Goal: Task Accomplishment & Management: Manage account settings

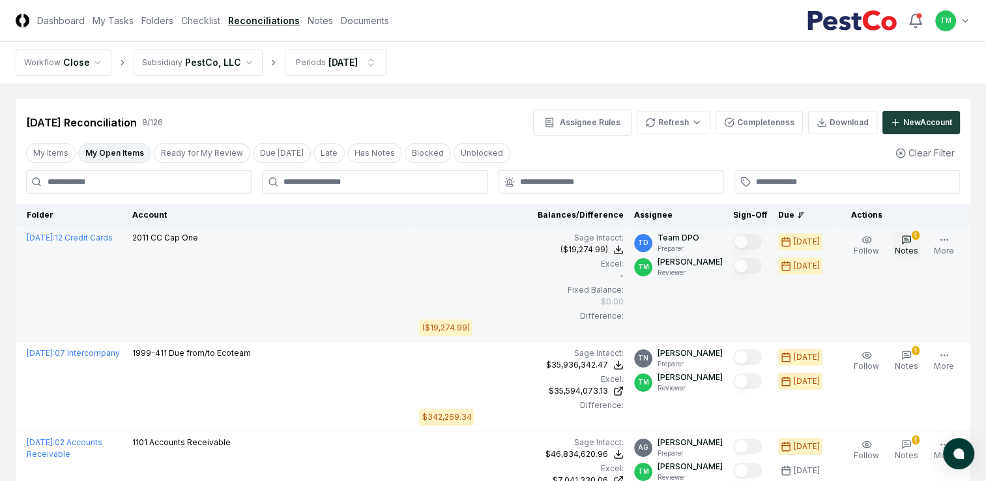
click at [918, 242] on button "1 Notes" at bounding box center [906, 245] width 29 height 27
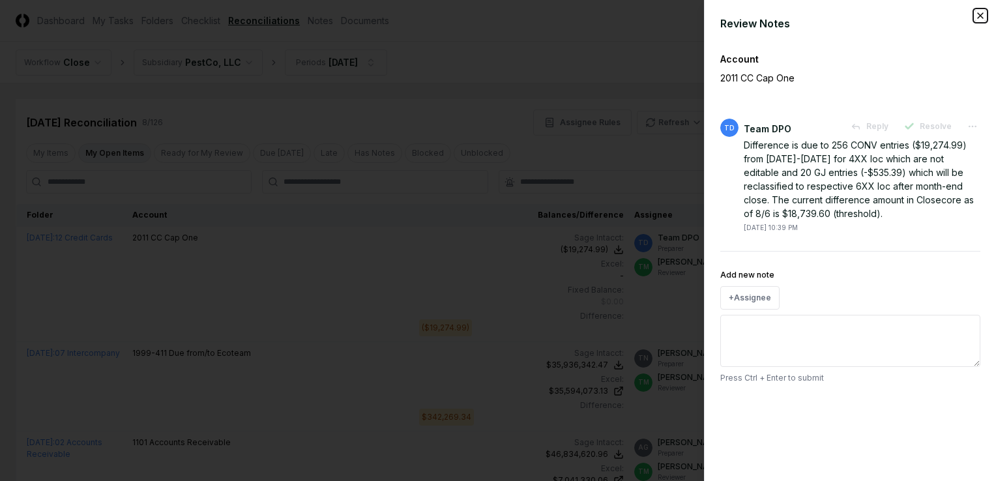
click at [979, 16] on icon "button" at bounding box center [979, 15] width 5 height 5
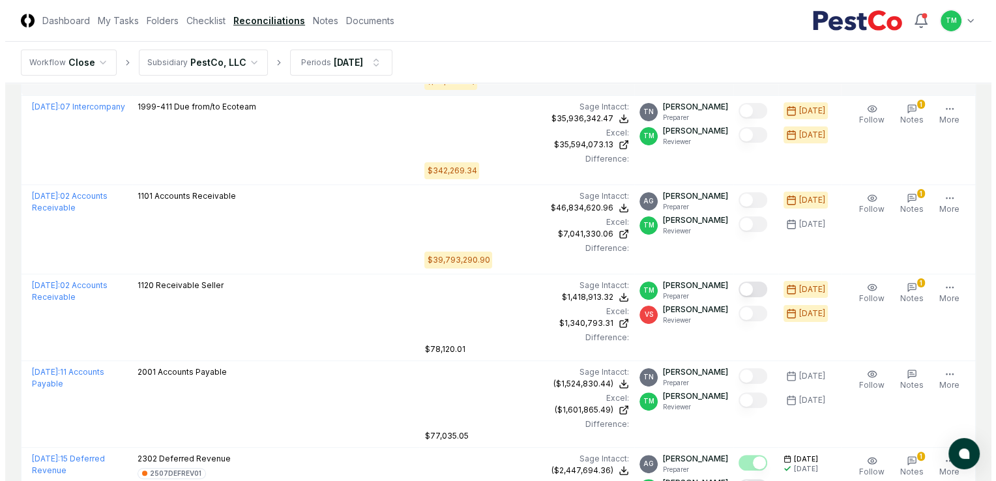
scroll to position [261, 0]
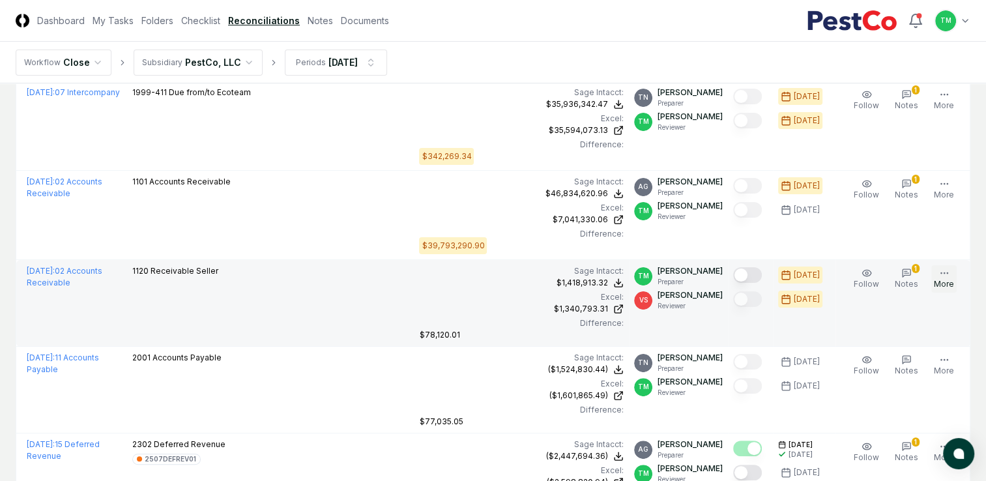
click at [950, 273] on button "More" at bounding box center [943, 278] width 25 height 27
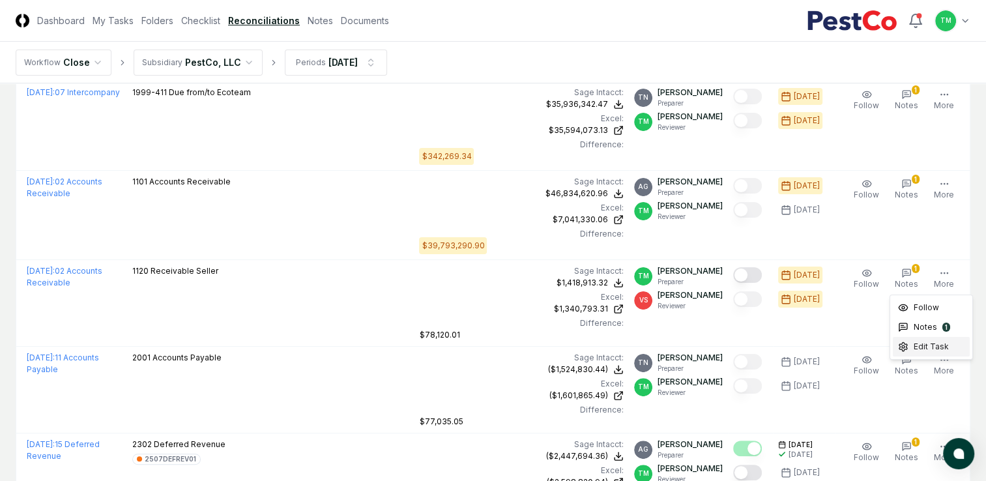
click at [918, 343] on span "Edit Task" at bounding box center [931, 347] width 35 height 12
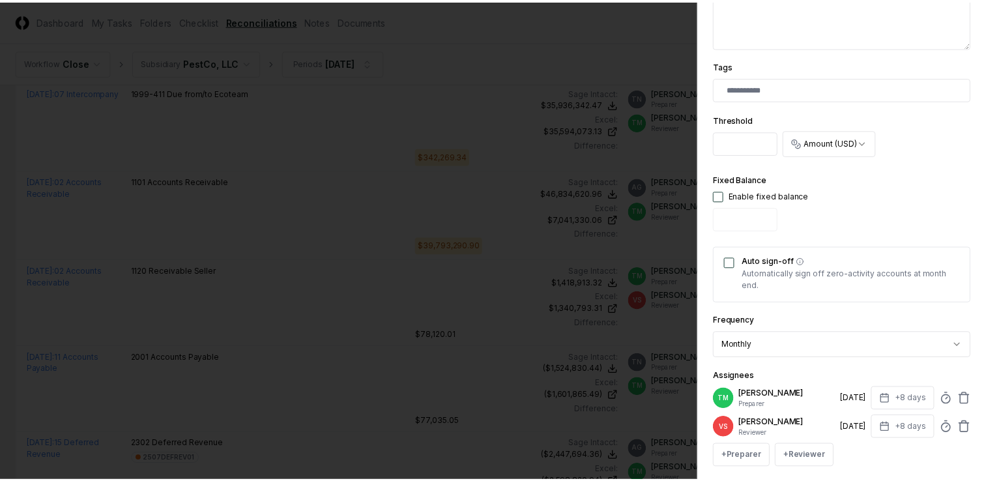
scroll to position [391, 0]
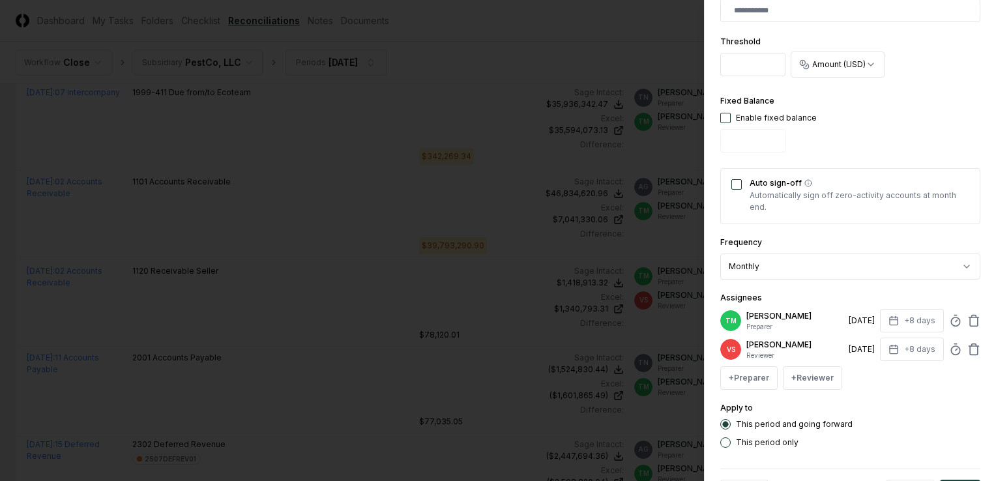
click at [531, 35] on div at bounding box center [498, 240] width 996 height 481
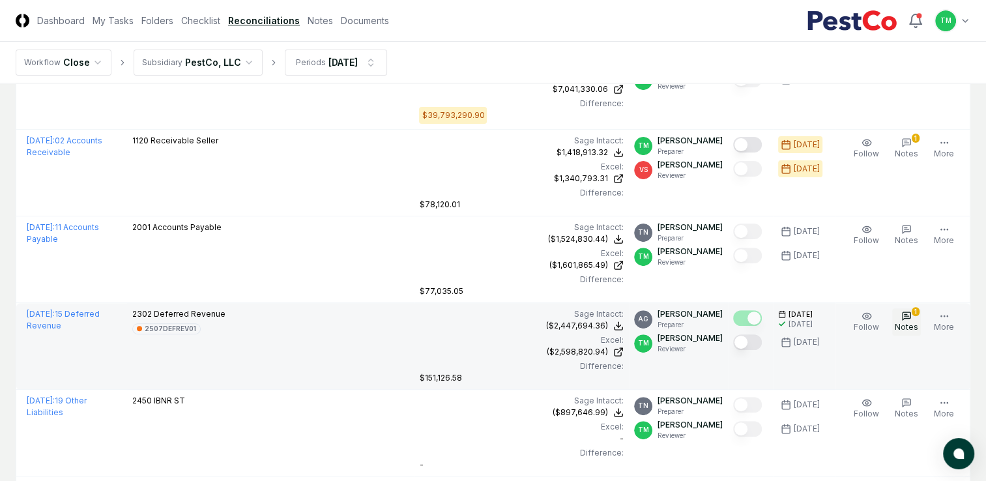
click at [910, 322] on span "Notes" at bounding box center [906, 327] width 23 height 10
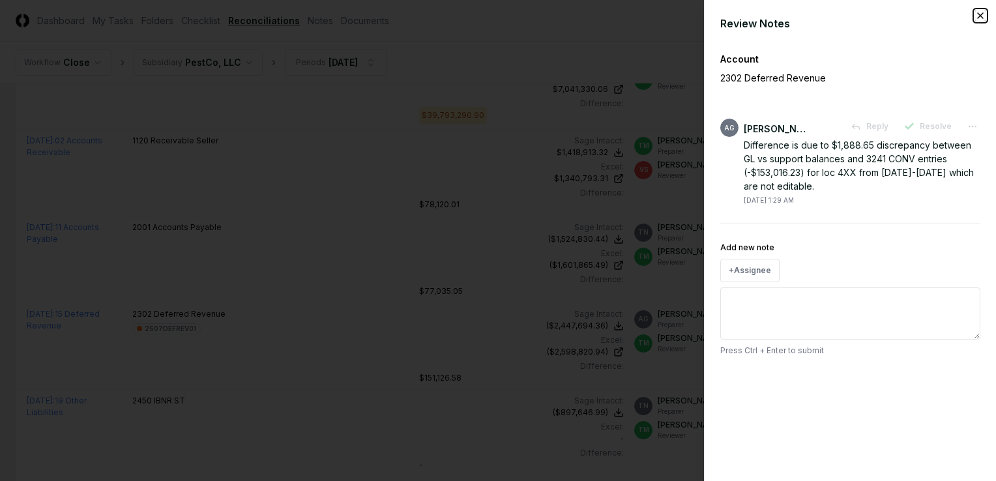
click at [980, 18] on icon "button" at bounding box center [980, 15] width 10 height 10
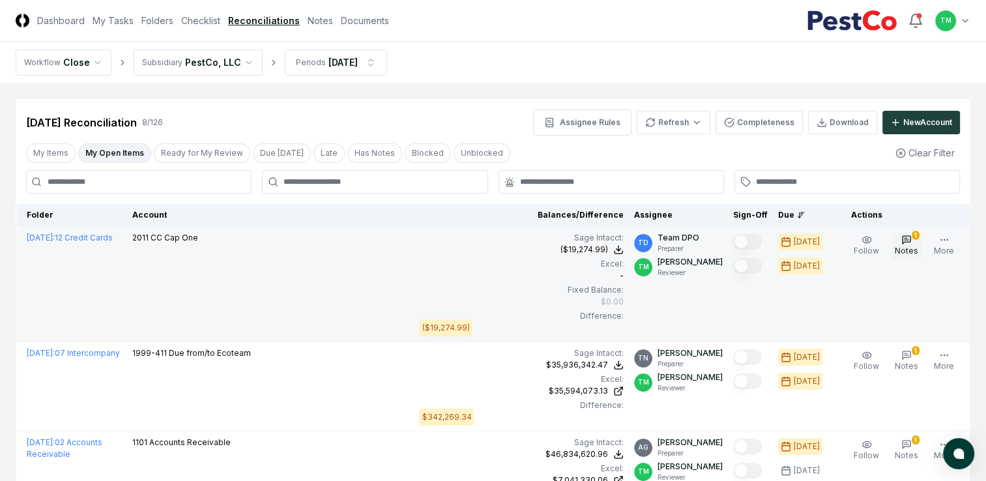
click at [910, 244] on icon "button" at bounding box center [906, 240] width 10 height 10
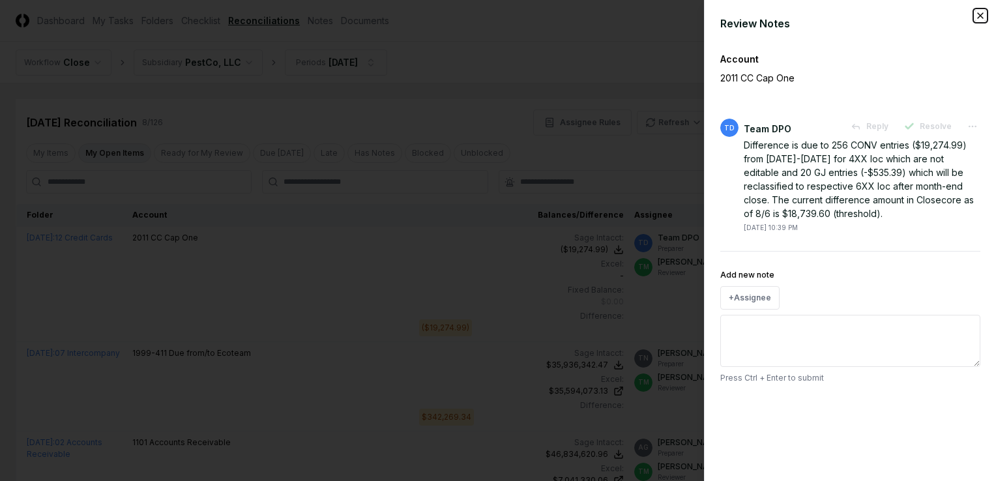
click at [977, 17] on icon "button" at bounding box center [980, 15] width 10 height 10
